Goal: Find specific page/section: Find specific page/section

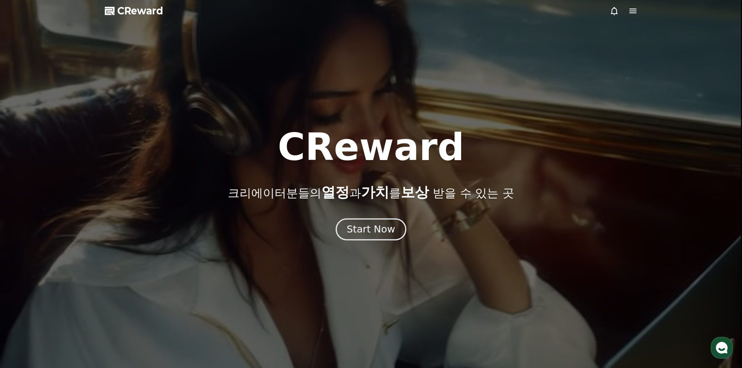
click at [390, 230] on div "Start Now" at bounding box center [371, 229] width 48 height 13
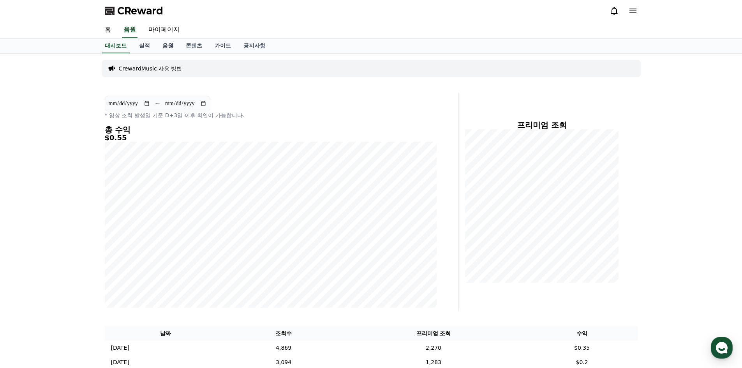
click at [164, 50] on link "음원" at bounding box center [167, 46] width 23 height 15
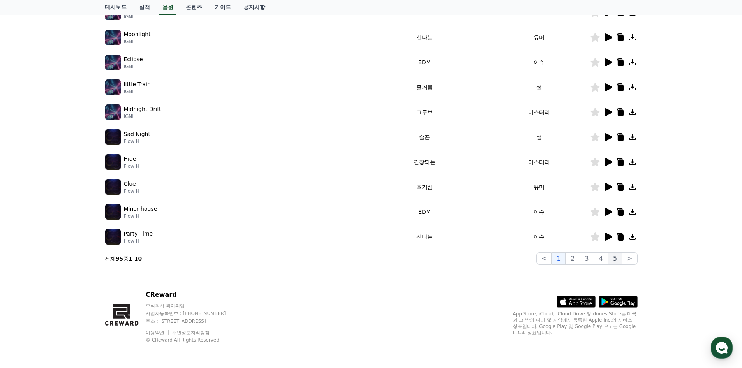
click at [610, 259] on button "5" at bounding box center [615, 259] width 14 height 12
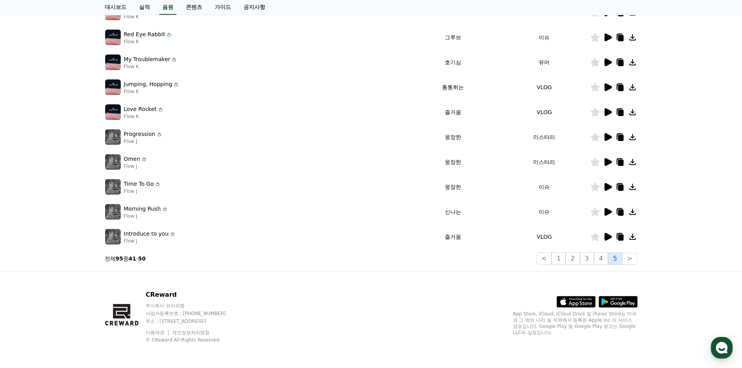
click at [618, 258] on button "5" at bounding box center [615, 259] width 14 height 12
click at [629, 257] on button ">" at bounding box center [629, 259] width 15 height 12
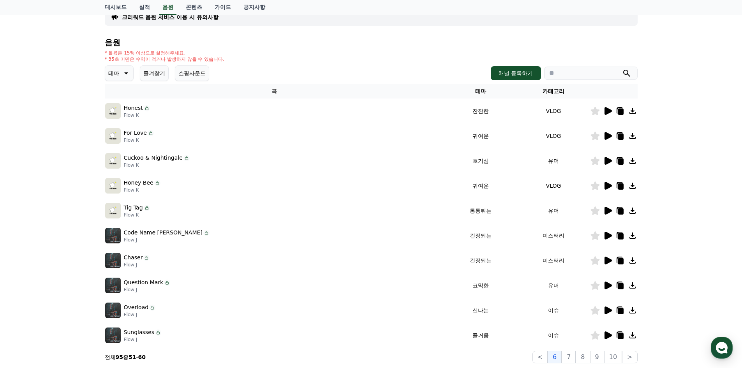
scroll to position [42, 0]
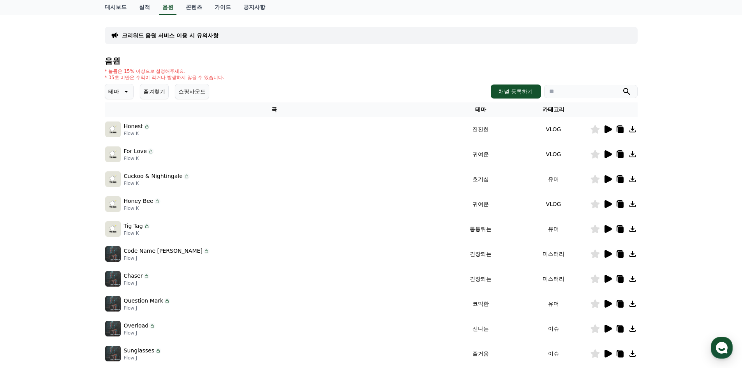
click at [617, 232] on icon at bounding box center [620, 229] width 9 height 9
